Goal: Task Accomplishment & Management: Manage account settings

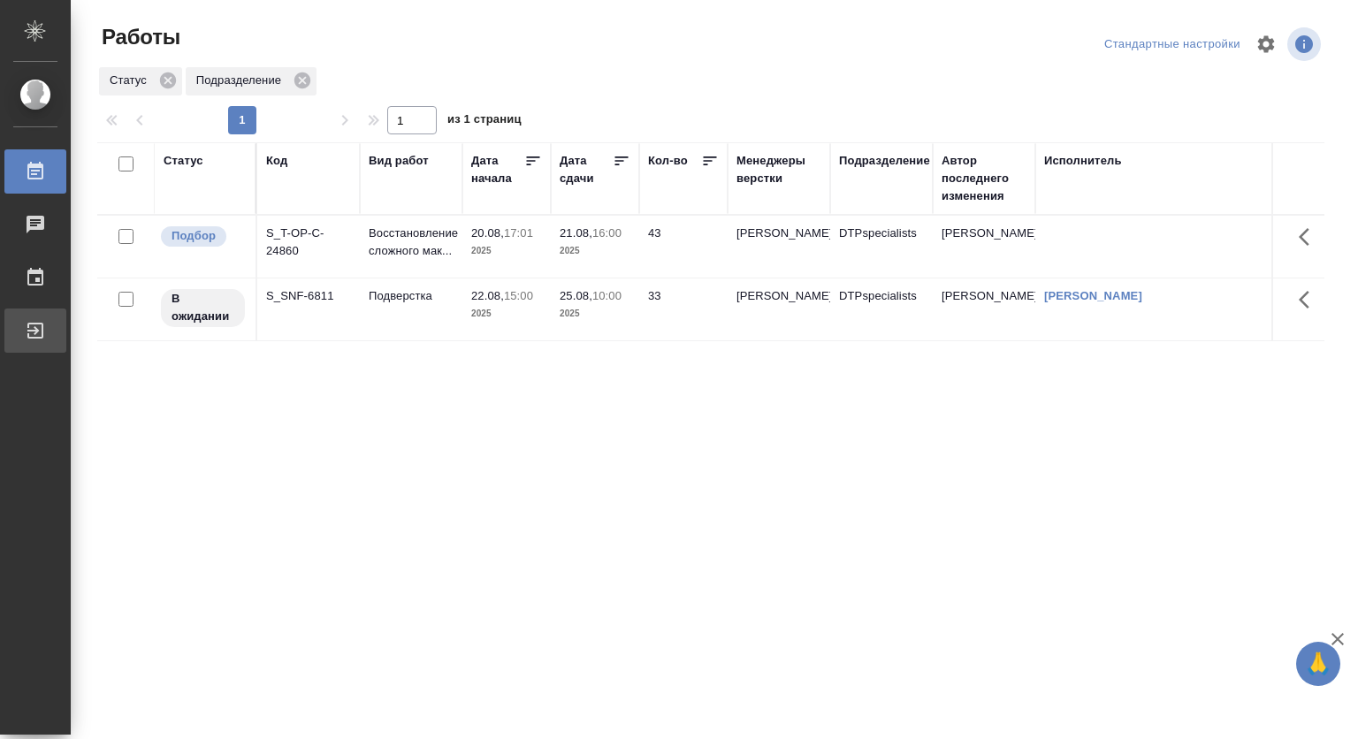
click at [35, 329] on div "Выйти" at bounding box center [13, 330] width 44 height 27
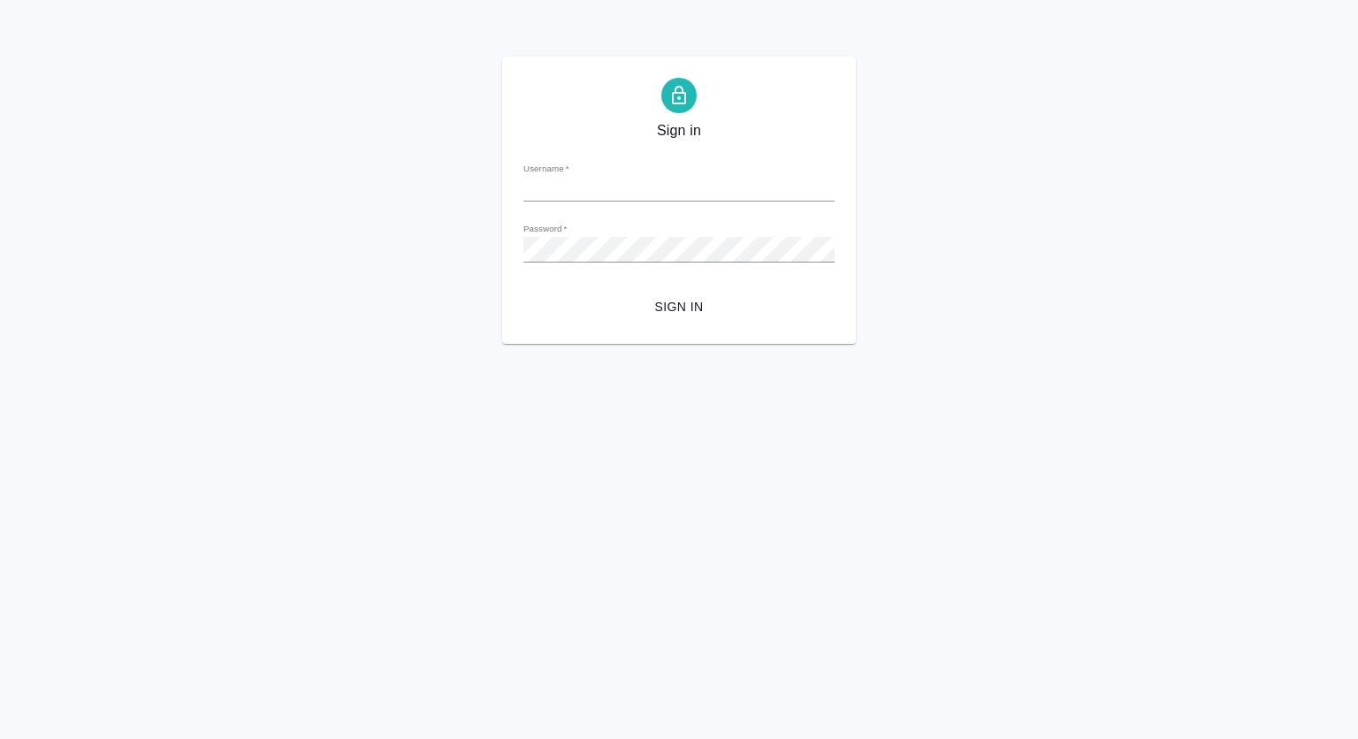
type input "s.kovtun@awatera.com"
click at [345, 248] on div "Sign in Username   * s.kovtun@awatera.com Password   * urlPath   * / Sign in" at bounding box center [679, 200] width 1358 height 287
click at [523, 291] on button "Sign in" at bounding box center [678, 307] width 311 height 33
